Goal: Transaction & Acquisition: Purchase product/service

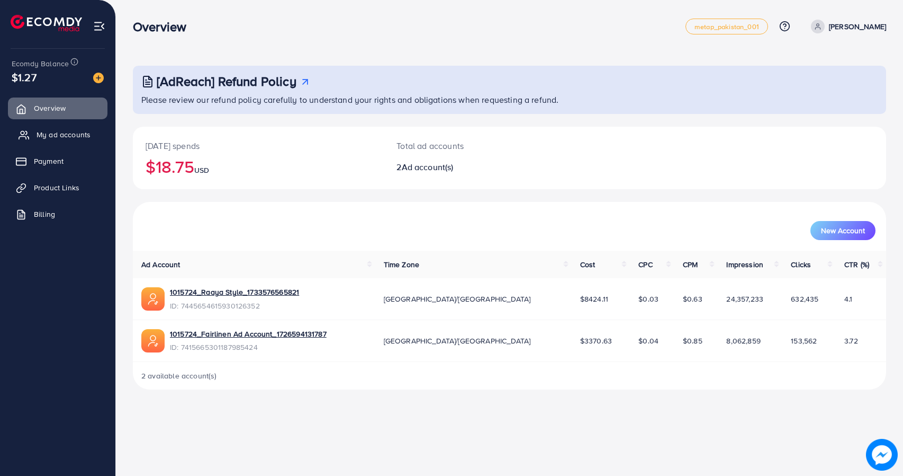
click at [62, 124] on link "My ad accounts" at bounding box center [58, 134] width 100 height 21
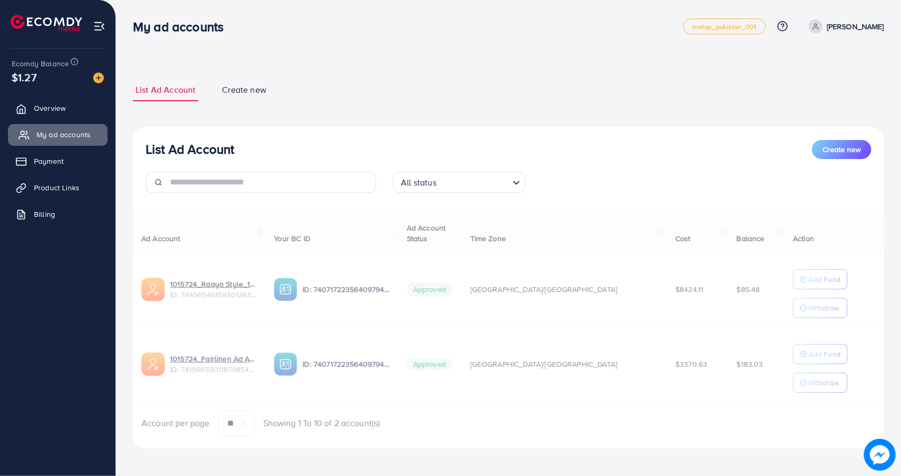
click at [61, 134] on span "My ad accounts" at bounding box center [64, 134] width 54 height 11
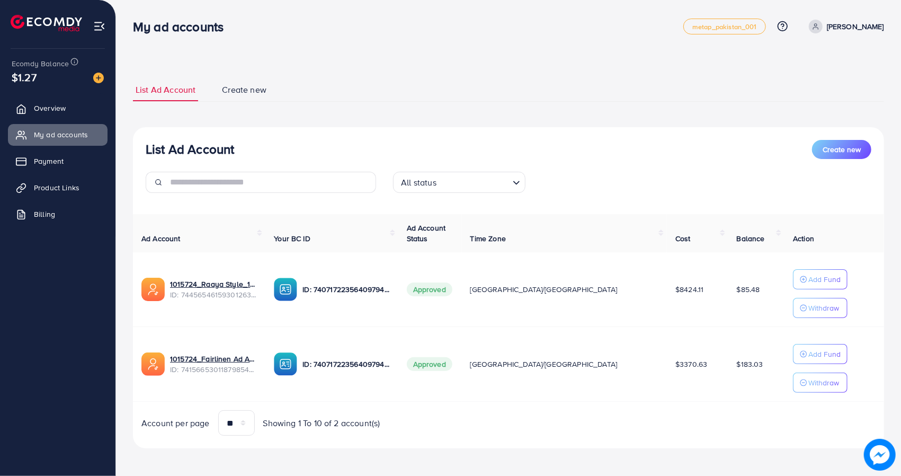
click at [859, 23] on p "[PERSON_NAME]" at bounding box center [855, 26] width 57 height 13
click at [814, 83] on span "Log out" at bounding box center [820, 86] width 29 height 13
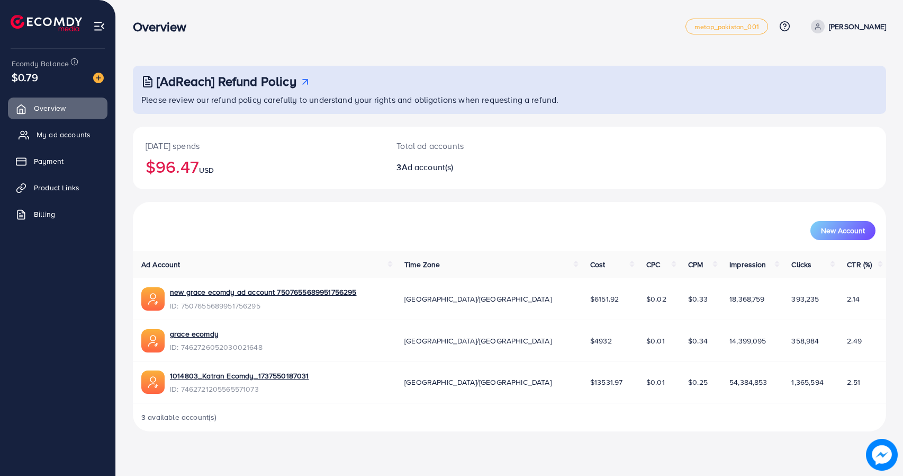
click at [83, 137] on span "My ad accounts" at bounding box center [64, 134] width 54 height 11
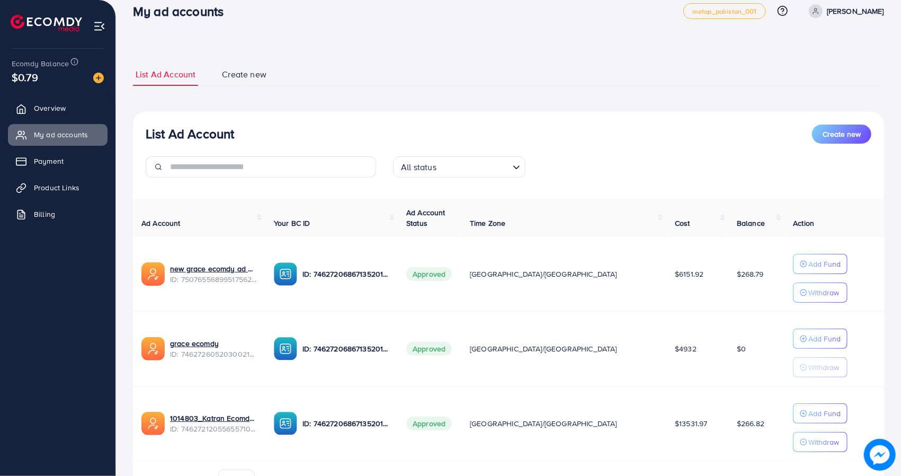
scroll to position [16, 0]
click at [863, 19] on div "My ad accounts metap_pakistan_001 Help Center Contact Support Plans and Pricing…" at bounding box center [508, 11] width 751 height 30
click at [863, 11] on p "[PERSON_NAME]" at bounding box center [855, 10] width 57 height 13
click at [812, 65] on span "Log out" at bounding box center [820, 71] width 29 height 13
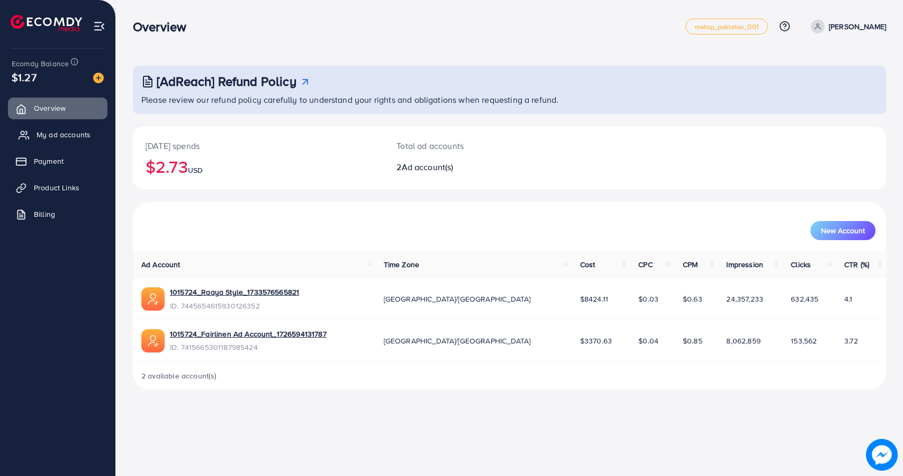
click at [41, 141] on link "My ad accounts" at bounding box center [58, 134] width 100 height 21
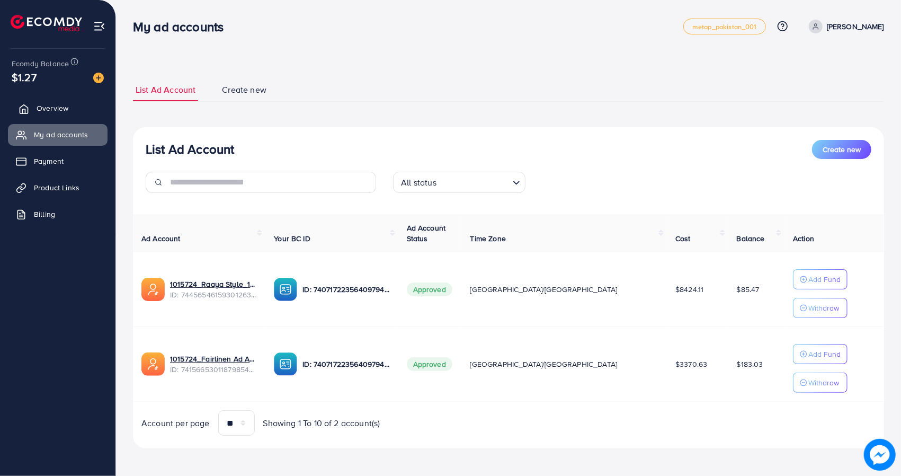
click at [42, 102] on link "Overview" at bounding box center [58, 107] width 100 height 21
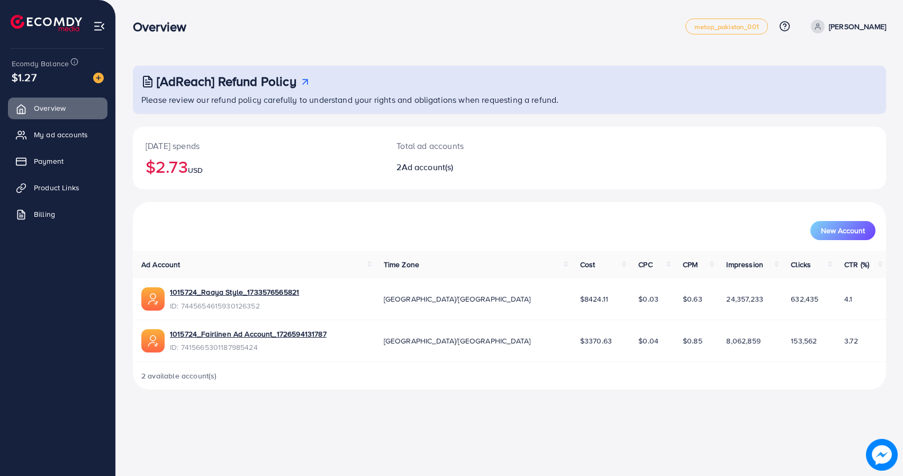
click at [100, 81] on img at bounding box center [98, 78] width 11 height 11
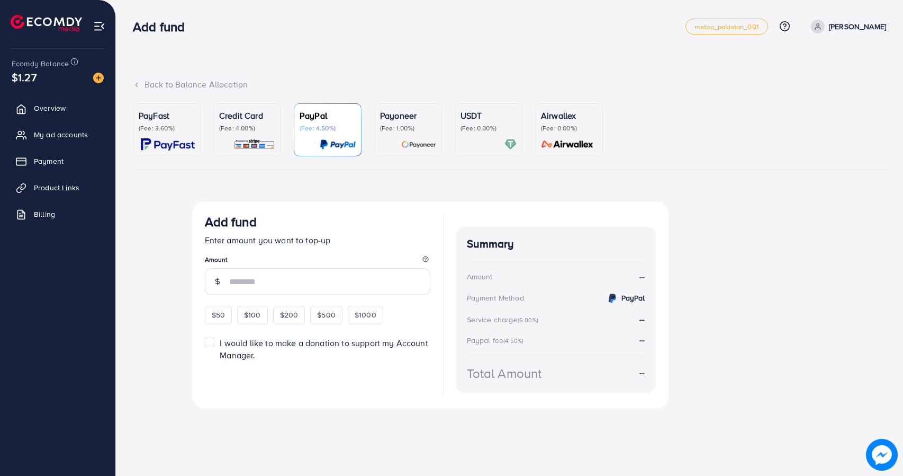
click at [256, 130] on p "(Fee: 4.00%)" at bounding box center [247, 128] width 56 height 8
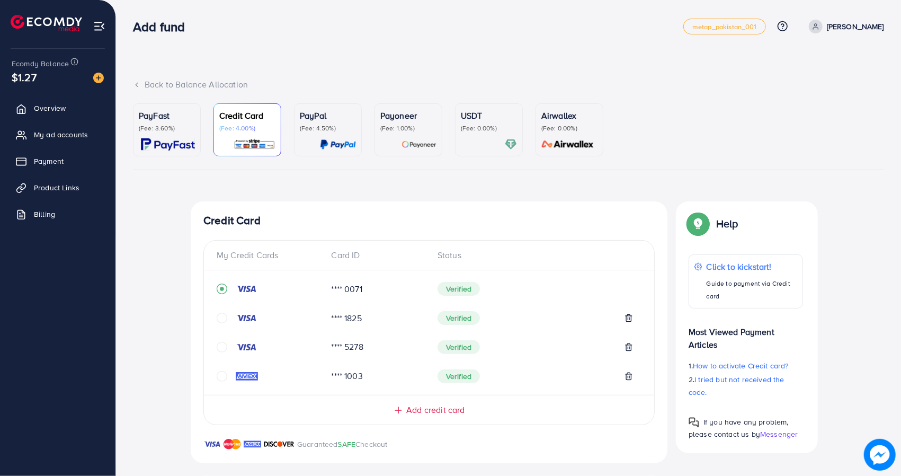
click at [509, 126] on p "(Fee: 0.00%)" at bounding box center [489, 128] width 56 height 8
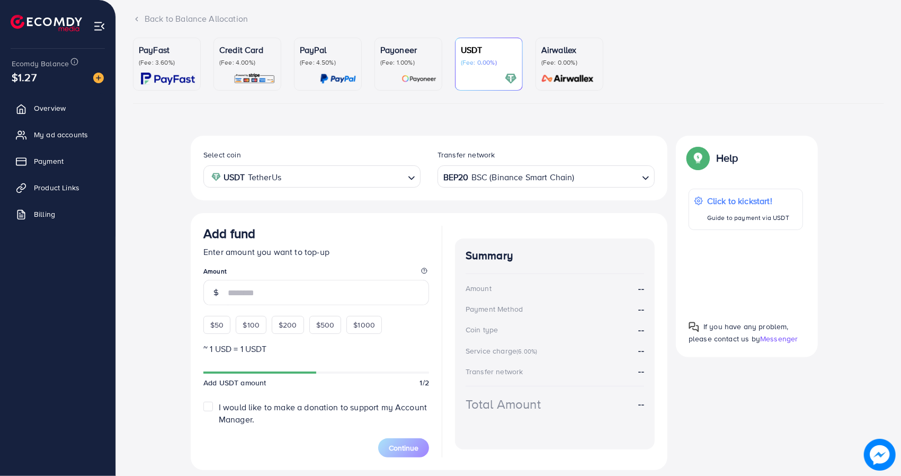
scroll to position [96, 0]
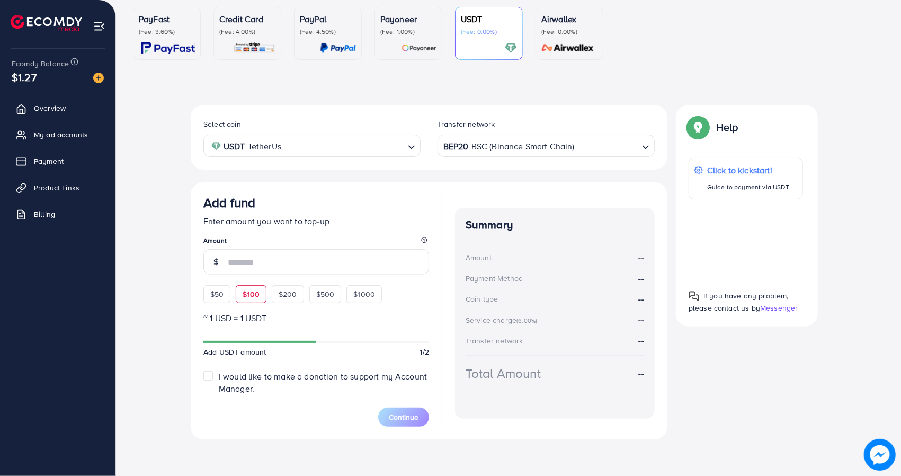
click at [248, 290] on span "$100" at bounding box center [251, 294] width 17 height 11
type input "***"
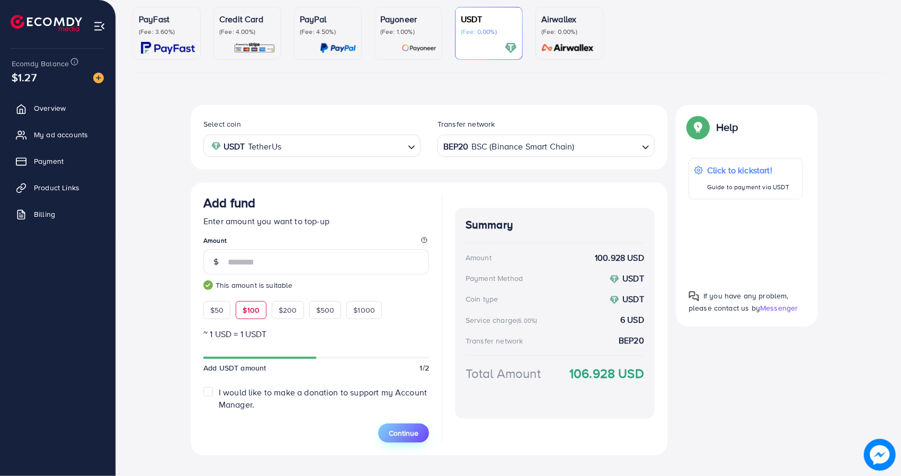
click at [413, 427] on span "Continue" at bounding box center [404, 432] width 30 height 11
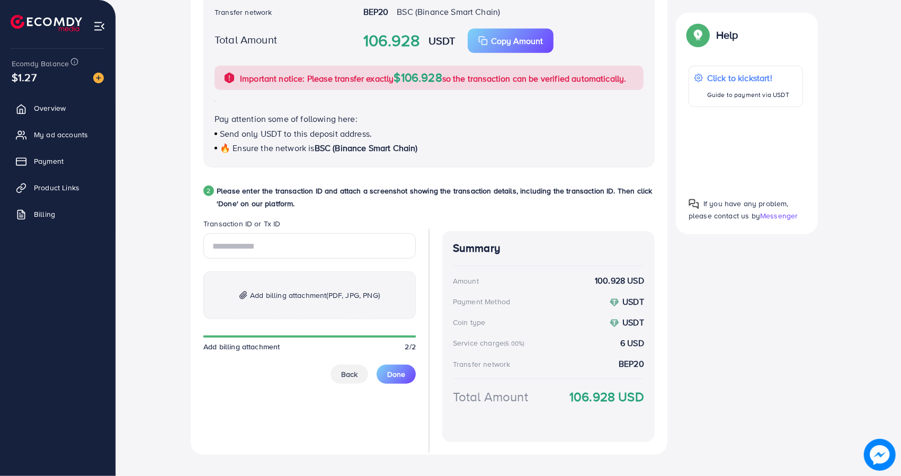
scroll to position [398, 0]
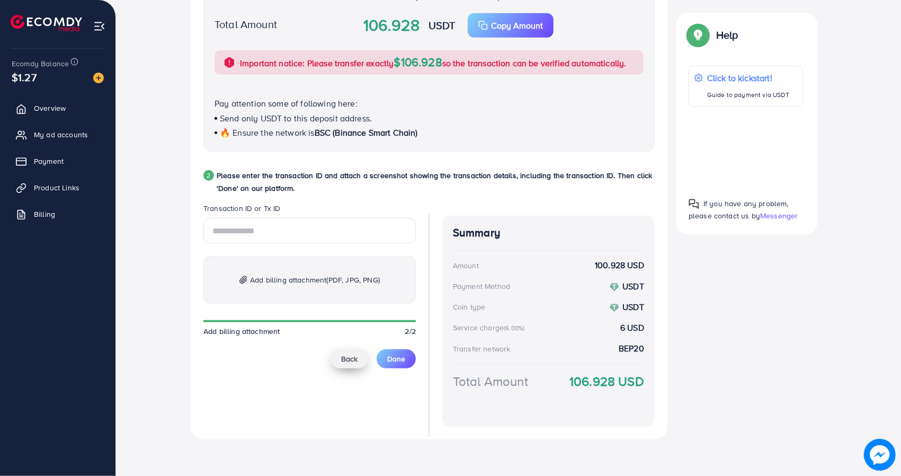
click at [341, 359] on button "Back" at bounding box center [349, 358] width 38 height 19
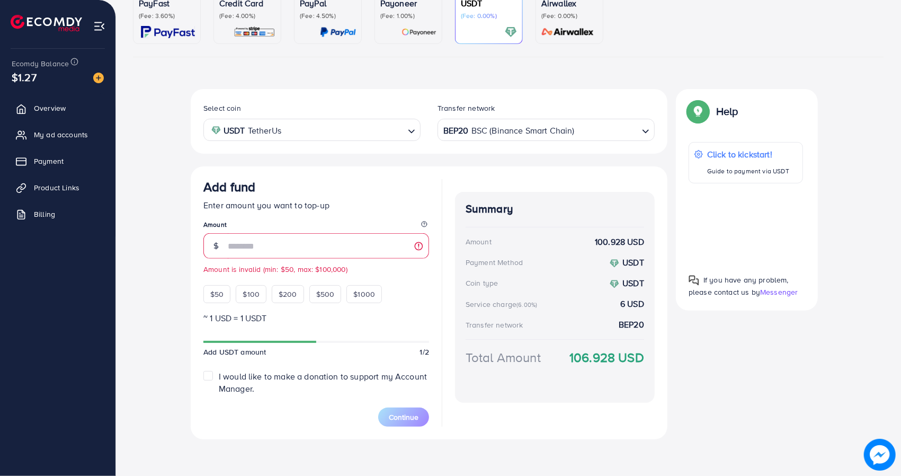
type input "*"
type input "***"
click at [414, 415] on span "Continue" at bounding box center [404, 416] width 30 height 11
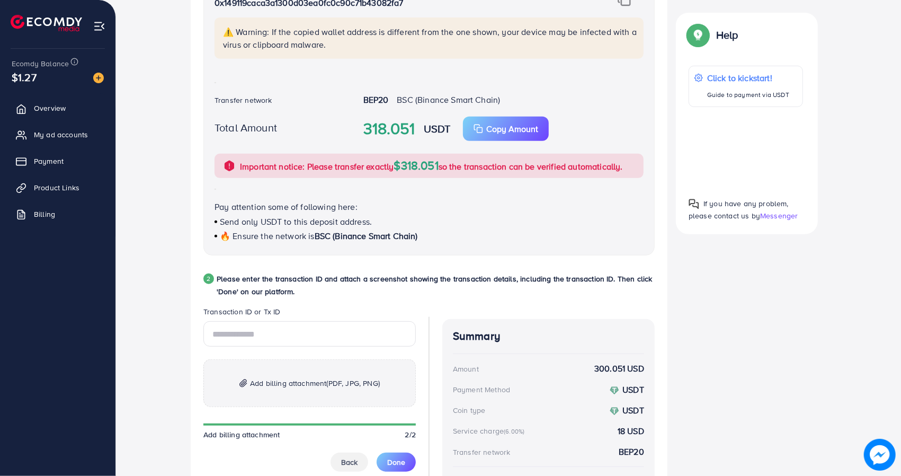
scroll to position [330, 0]
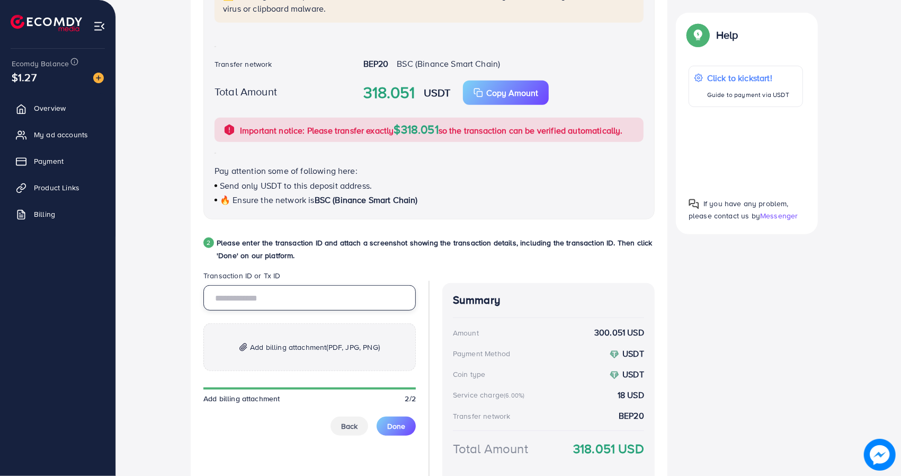
click at [285, 303] on input "text" at bounding box center [309, 297] width 212 height 25
paste input "**********"
type input "**********"
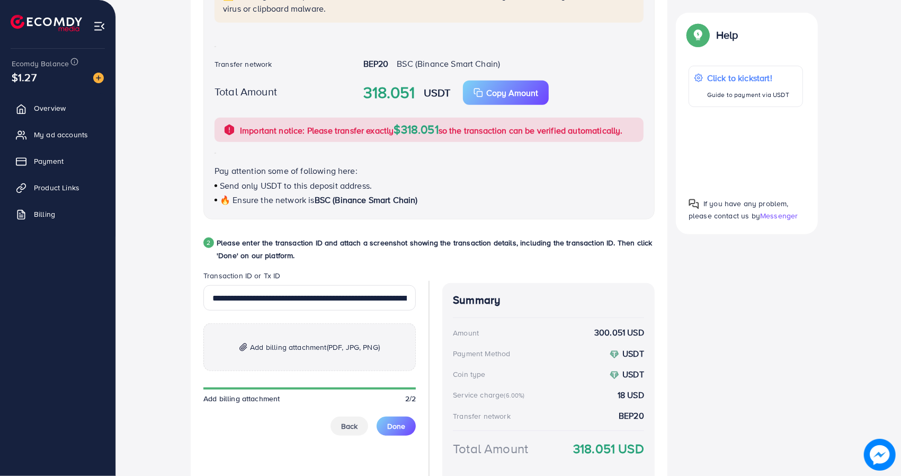
click at [267, 345] on span "Add billing attachment (PDF, JPG, PNG)" at bounding box center [315, 347] width 130 height 13
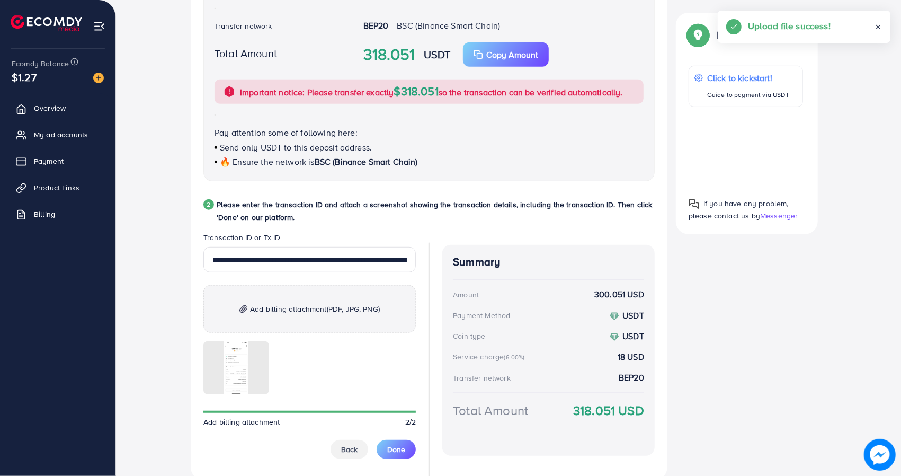
scroll to position [371, 0]
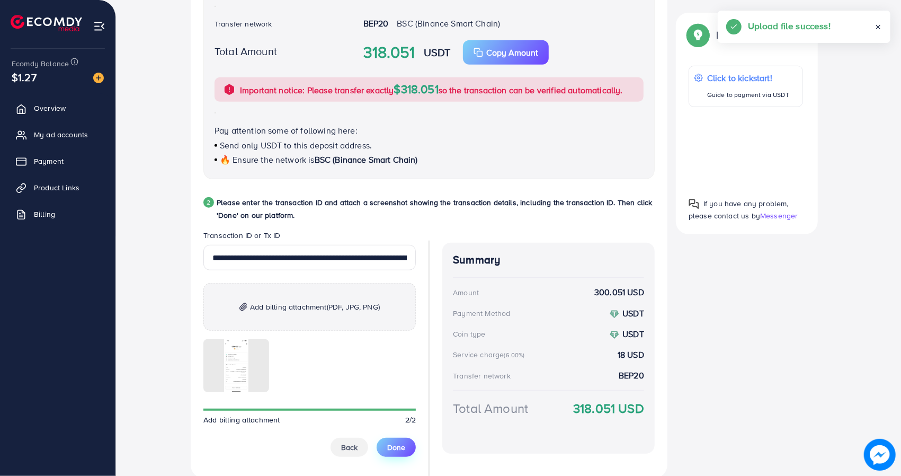
click at [399, 444] on span "Done" at bounding box center [396, 447] width 18 height 11
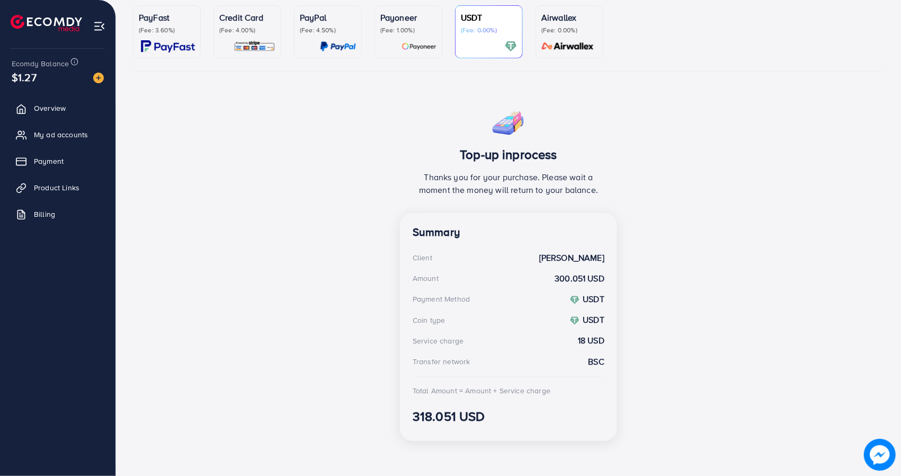
scroll to position [101, 0]
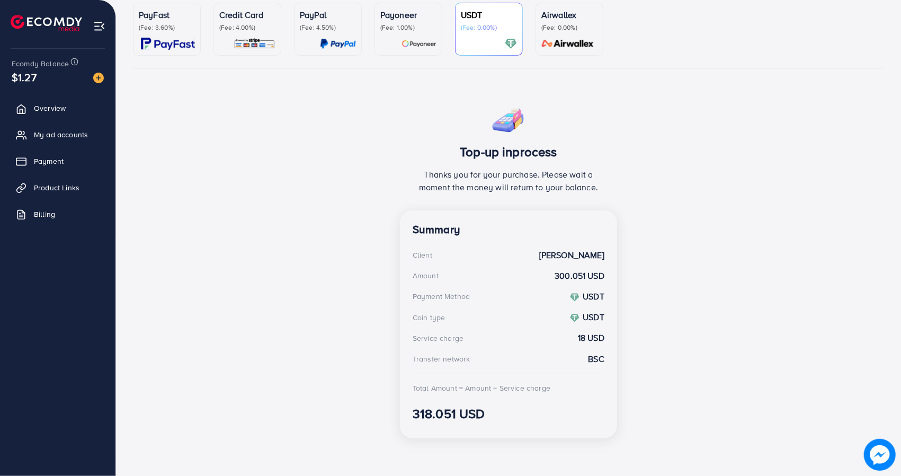
drag, startPoint x: 689, startPoint y: 272, endPoint x: 333, endPoint y: 182, distance: 367.7
click at [620, 258] on div "Top-up inprocess Thanks you for your purchase. Please wait a moment the money w…" at bounding box center [508, 274] width 751 height 346
click at [55, 111] on span "Overview" at bounding box center [53, 108] width 32 height 11
